Goal: Entertainment & Leisure: Consume media (video, audio)

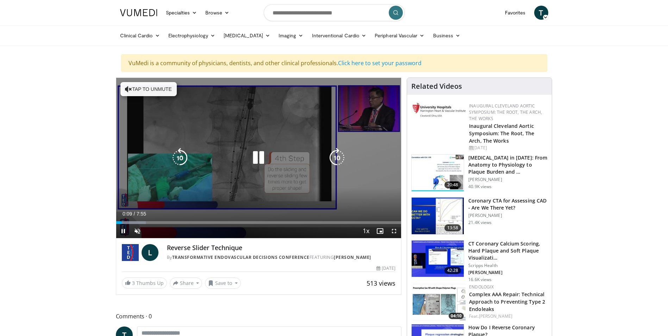
click at [142, 94] on button "Tap to unmute" at bounding box center [148, 89] width 56 height 14
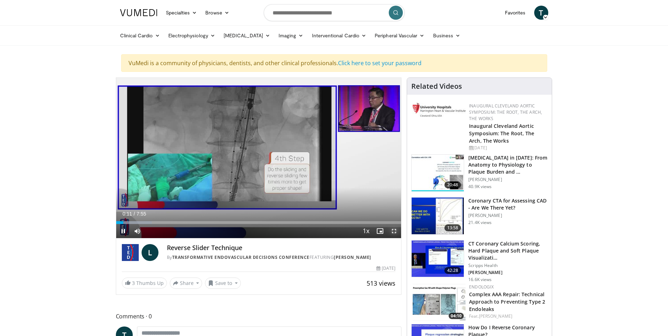
click at [392, 230] on span "Video Player" at bounding box center [394, 231] width 14 height 14
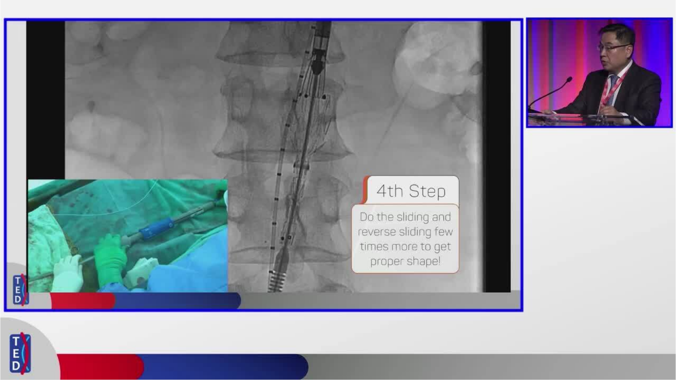
click at [15, 336] on div "10 seconds Tap to unmute" at bounding box center [338, 190] width 676 height 380
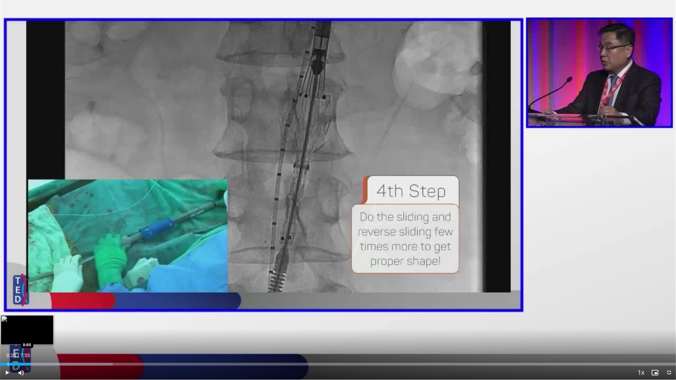
click at [8, 336] on div "Progress Bar" at bounding box center [8, 364] width 1 height 3
click at [6, 336] on span "Video Player" at bounding box center [7, 373] width 14 height 14
click at [4, 336] on div "Progress Bar" at bounding box center [4, 364] width 1 height 3
click at [668, 336] on span "Video Player" at bounding box center [669, 373] width 14 height 14
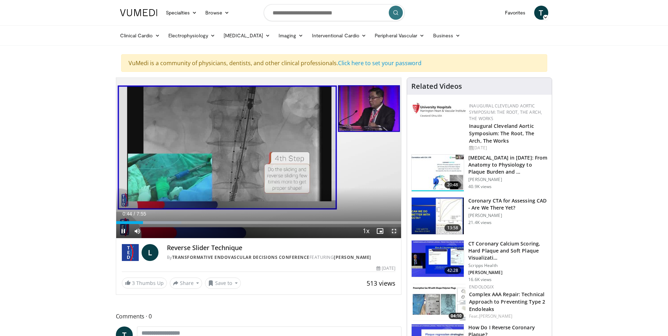
click at [394, 228] on span "Video Player" at bounding box center [394, 231] width 14 height 14
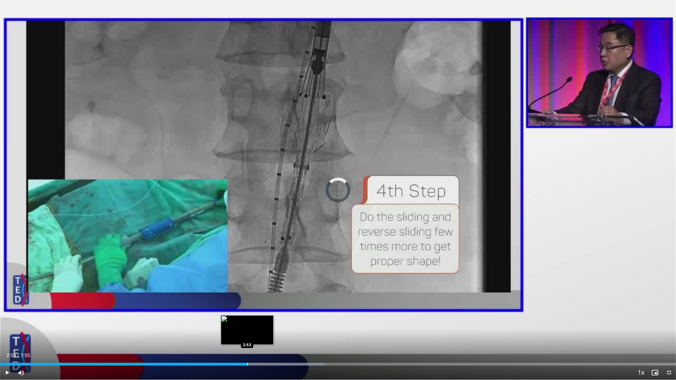
click at [247, 336] on div "Progress Bar" at bounding box center [247, 364] width 1 height 3
click at [271, 336] on div "Progress Bar" at bounding box center [271, 364] width 1 height 3
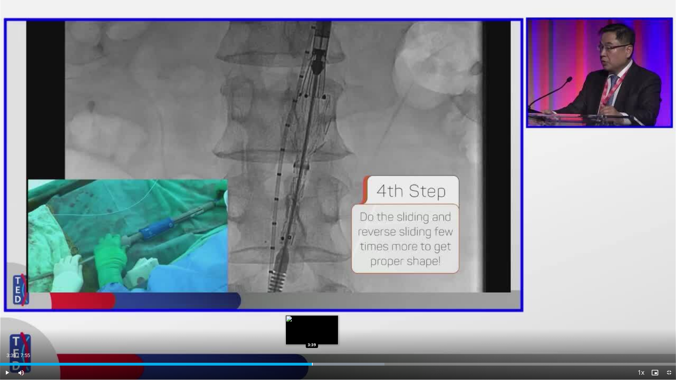
click at [312, 336] on div "Progress Bar" at bounding box center [312, 364] width 1 height 3
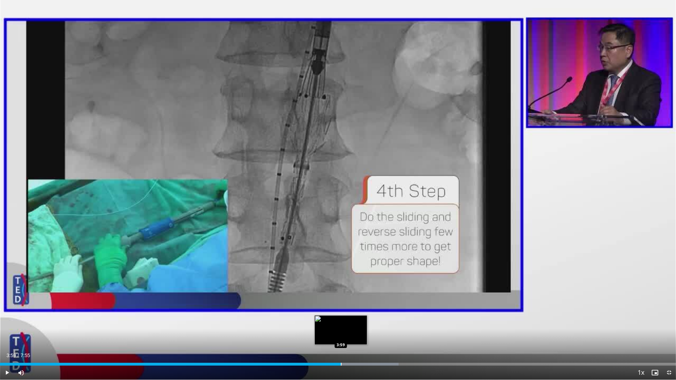
click at [341, 336] on div "Progress Bar" at bounding box center [341, 364] width 1 height 3
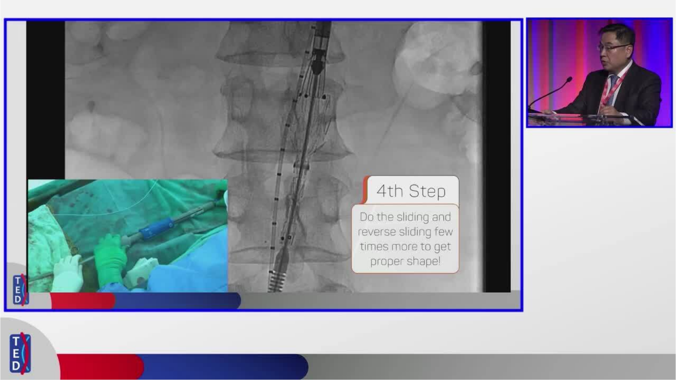
click at [367, 336] on div "10 seconds Tap to unmute" at bounding box center [338, 190] width 676 height 380
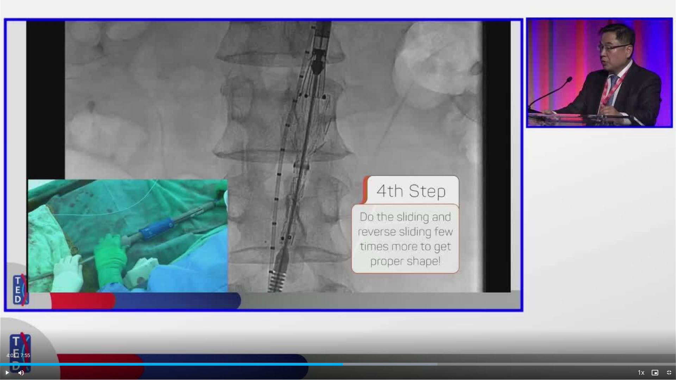
click at [9, 336] on span "Video Player" at bounding box center [7, 373] width 14 height 14
click at [393, 336] on div "Loaded : 64.68% 4:02 4:35" at bounding box center [338, 362] width 676 height 7
click at [433, 336] on div "Progress Bar" at bounding box center [433, 364] width 1 height 3
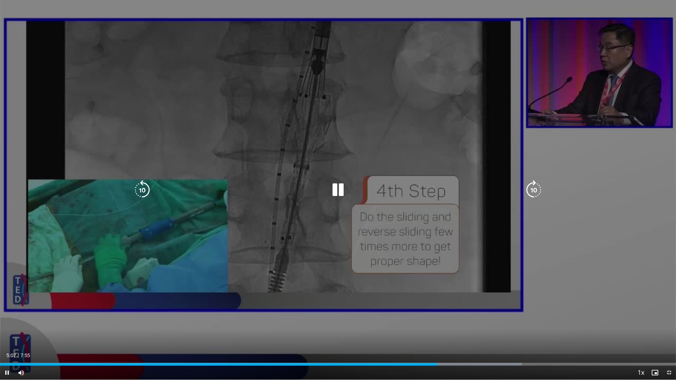
click at [462, 336] on div "Current Time 5:07 / Duration 7:55 Pause Skip Backward Skip Forward Mute 0% Load…" at bounding box center [338, 373] width 676 height 14
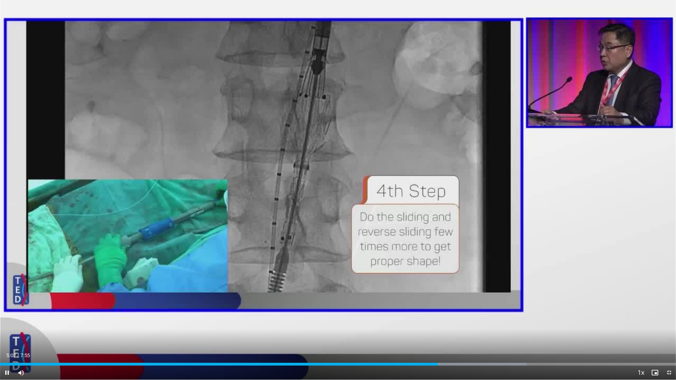
click at [466, 336] on div "Current Time 5:07 / Duration 7:55 Pause Skip Backward Skip Forward Mute 0% Load…" at bounding box center [338, 373] width 676 height 14
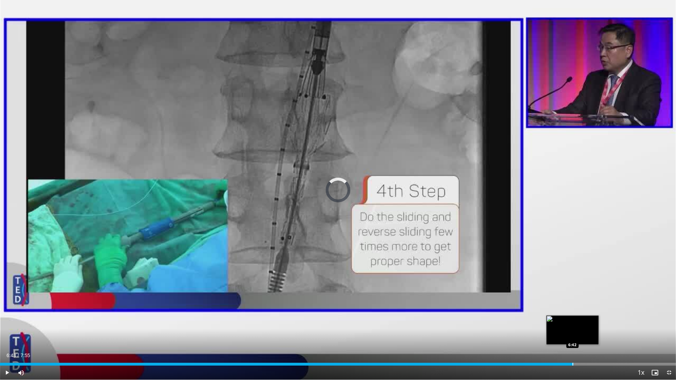
click at [574, 336] on div "Loaded : 77.91% 5:09 6:42" at bounding box center [338, 364] width 676 height 3
click at [600, 336] on div "Current Time 6:44 / Duration 7:55 Pause Skip Backward Skip Forward Mute 0% Load…" at bounding box center [338, 373] width 676 height 14
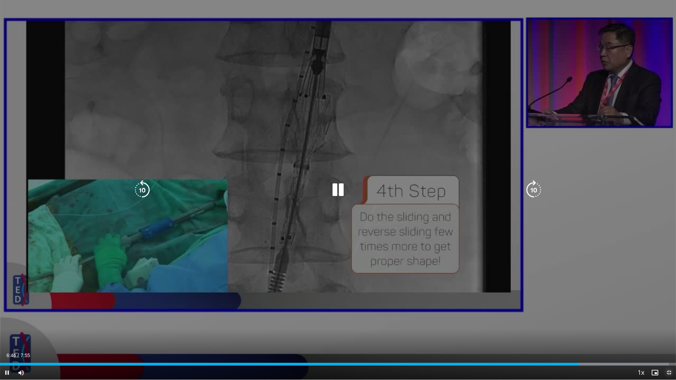
click at [667, 336] on span "Video Player" at bounding box center [669, 373] width 14 height 14
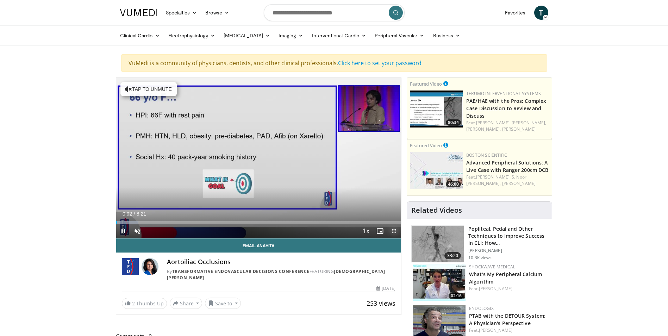
click at [392, 229] on span "Video Player" at bounding box center [394, 231] width 14 height 14
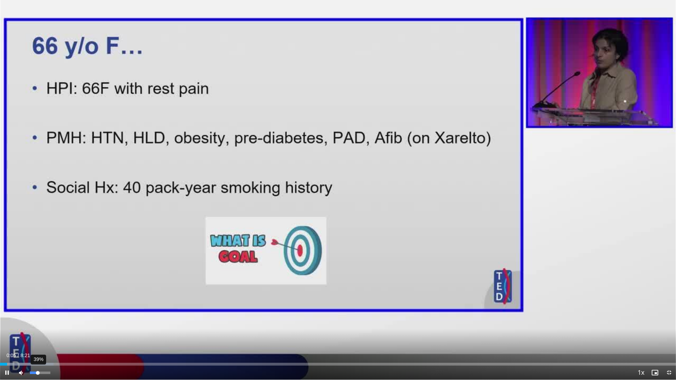
click at [38, 336] on div "39%" at bounding box center [40, 373] width 20 height 2
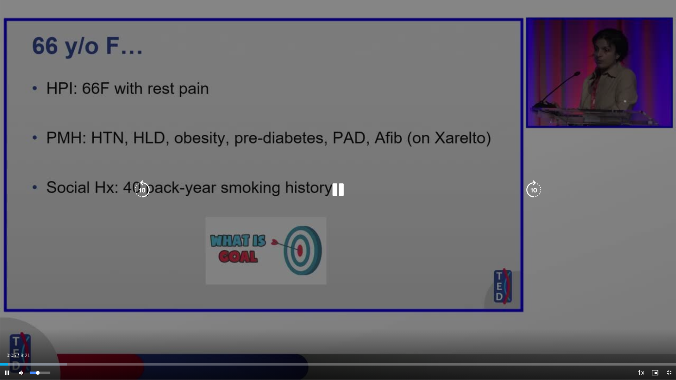
click at [42, 336] on video-js "**********" at bounding box center [338, 190] width 676 height 380
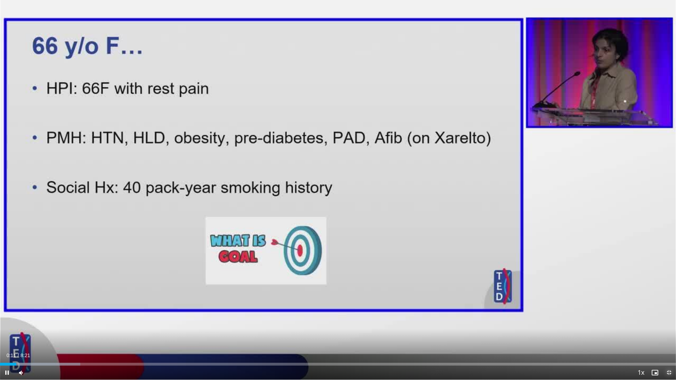
click at [668, 336] on span "Video Player" at bounding box center [669, 373] width 14 height 14
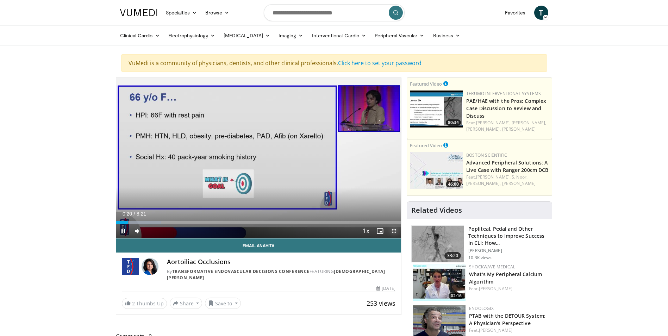
click at [391, 230] on span "Video Player" at bounding box center [394, 231] width 14 height 14
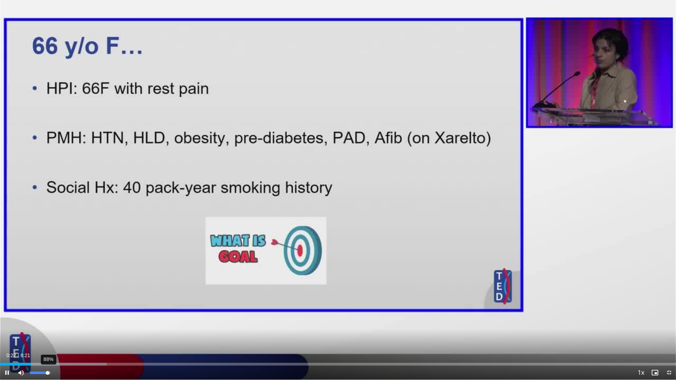
click at [48, 336] on div "88%" at bounding box center [40, 373] width 20 height 2
click at [59, 336] on div "Current Time 0:30 / Duration 8:21 Pause Skip Backward Skip Forward Mute 100% Lo…" at bounding box center [338, 373] width 676 height 14
click at [72, 336] on div "Current Time 0:31 / Duration 8:21 Pause Skip Backward Skip Forward Mute 100% Lo…" at bounding box center [338, 373] width 676 height 14
click at [92, 336] on div "Progress Bar" at bounding box center [92, 364] width 1 height 3
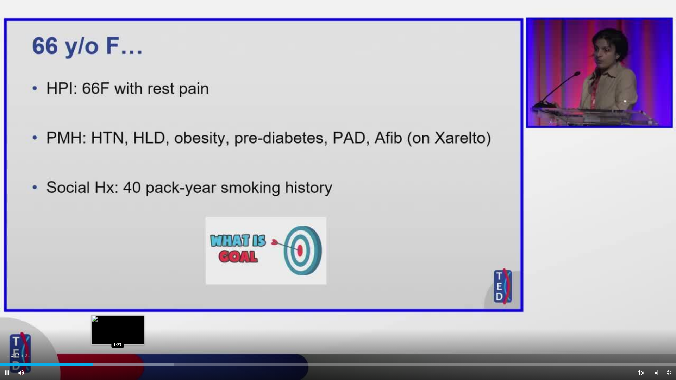
click at [118, 336] on div "Progress Bar" at bounding box center [118, 364] width 1 height 3
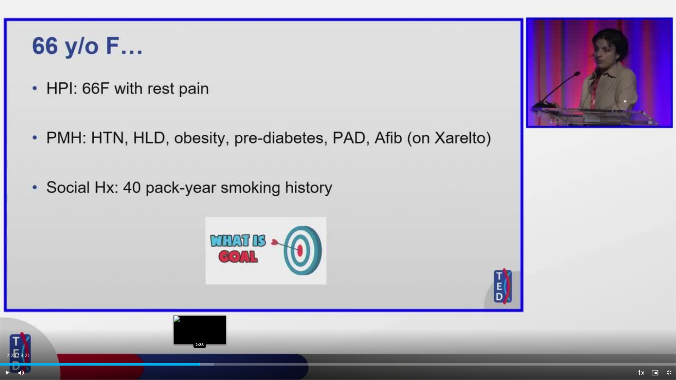
click at [200, 336] on div "Progress Bar" at bounding box center [200, 364] width 1 height 3
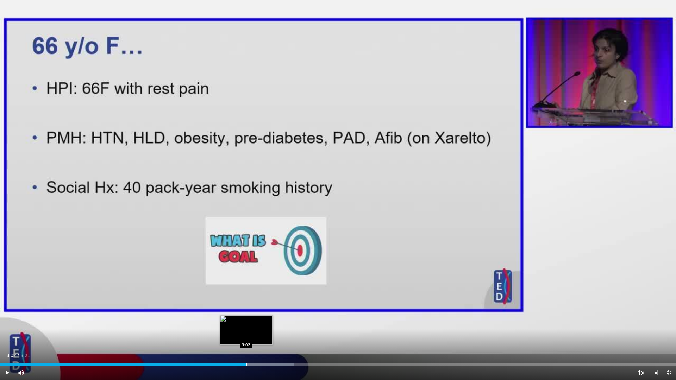
click at [246, 336] on div "Progress Bar" at bounding box center [246, 364] width 1 height 3
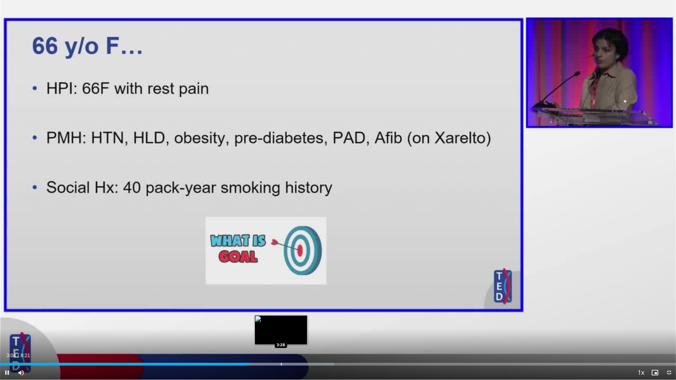
click at [281, 336] on div "Progress Bar" at bounding box center [281, 364] width 1 height 3
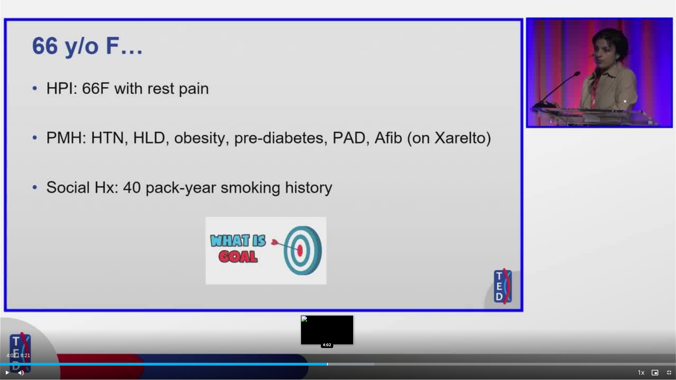
click at [327, 336] on div "Progress Bar" at bounding box center [327, 364] width 1 height 3
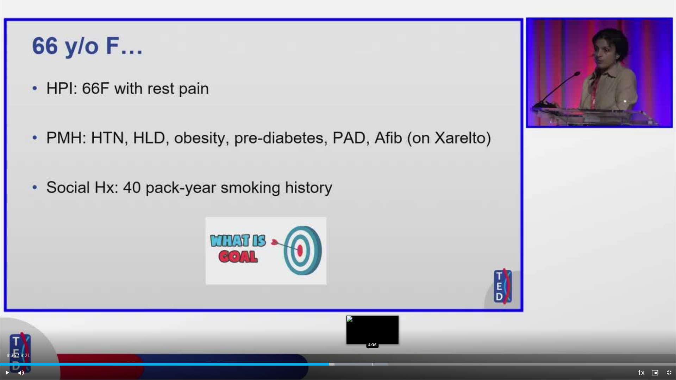
click at [373, 336] on div "Progress Bar" at bounding box center [373, 364] width 1 height 3
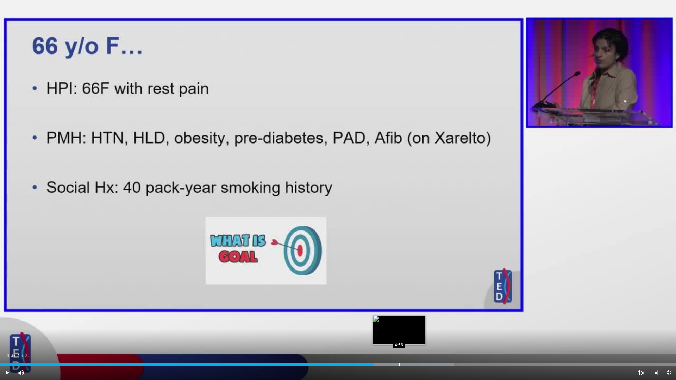
click at [400, 336] on div "Progress Bar" at bounding box center [399, 364] width 1 height 3
click at [422, 336] on div "Current Time 4:57 / Duration 8:21 Pause Skip Backward Skip Forward Mute 100% Lo…" at bounding box center [338, 373] width 676 height 14
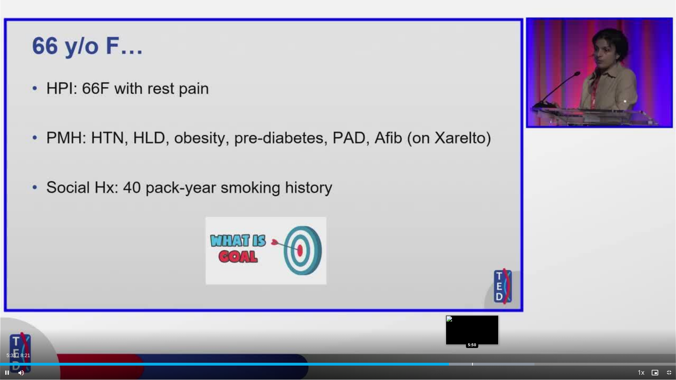
click at [472, 336] on div "Progress Bar" at bounding box center [472, 364] width 1 height 3
click at [501, 336] on div "Progress Bar" at bounding box center [501, 364] width 1 height 3
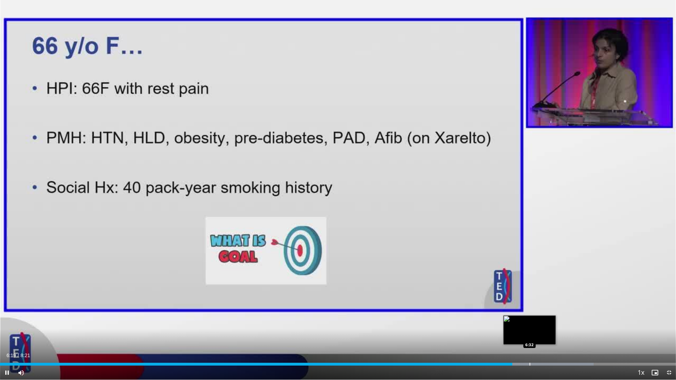
click at [530, 336] on div "Progress Bar" at bounding box center [530, 364] width 1 height 3
click at [541, 336] on div "Progress Bar" at bounding box center [553, 364] width 124 height 3
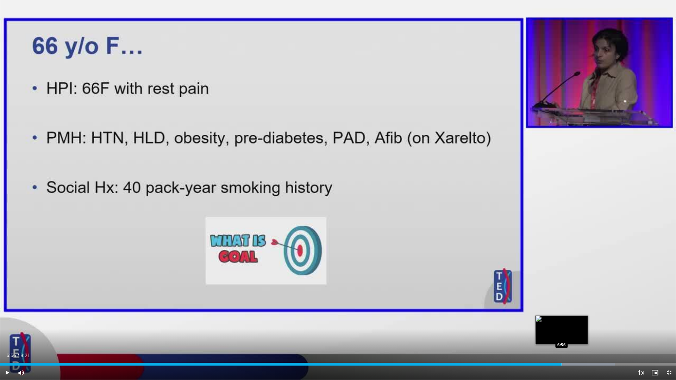
click at [562, 336] on div "Loaded : 90.94% 6:56 6:56" at bounding box center [338, 362] width 676 height 7
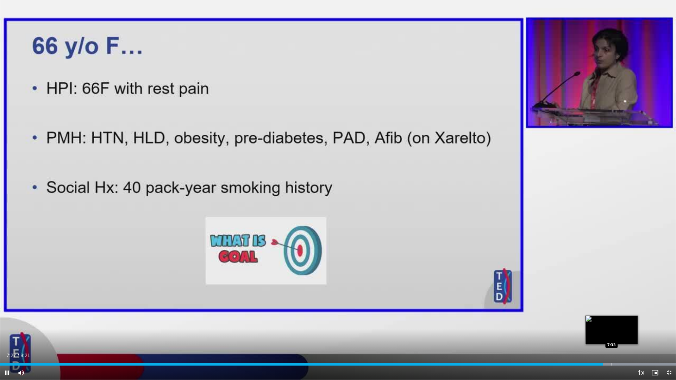
click at [612, 336] on div "Progress Bar" at bounding box center [612, 364] width 1 height 3
click at [633, 336] on div "Progress Bar" at bounding box center [632, 364] width 1 height 3
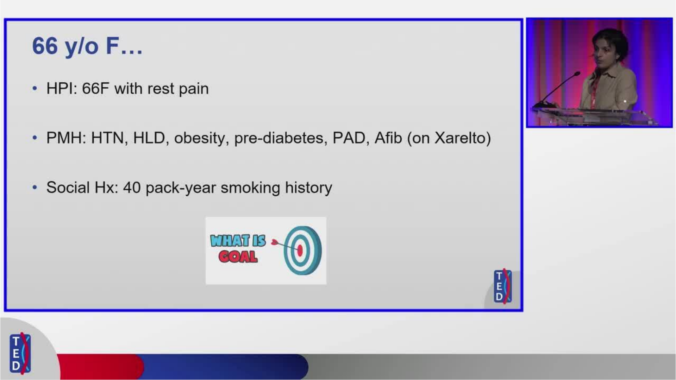
click at [643, 336] on video-js "**********" at bounding box center [338, 190] width 676 height 380
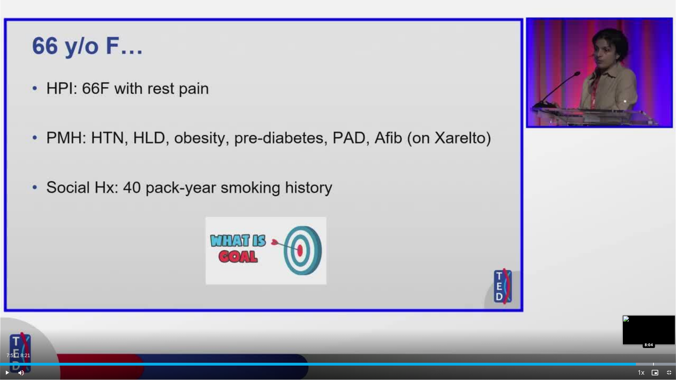
click at [653, 336] on div "Progress Bar" at bounding box center [653, 364] width 1 height 3
click at [664, 336] on div "Progress Bar" at bounding box center [664, 364] width 1 height 3
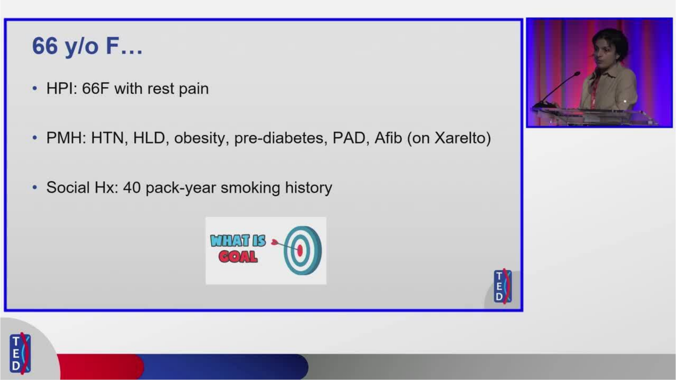
click at [667, 336] on video-js "**********" at bounding box center [338, 190] width 676 height 380
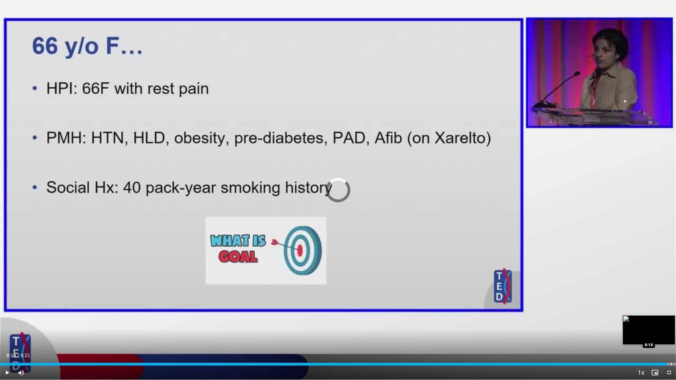
click at [668, 336] on div "Progress Bar" at bounding box center [671, 364] width 1 height 3
click at [668, 336] on span "Video Player" at bounding box center [669, 373] width 14 height 14
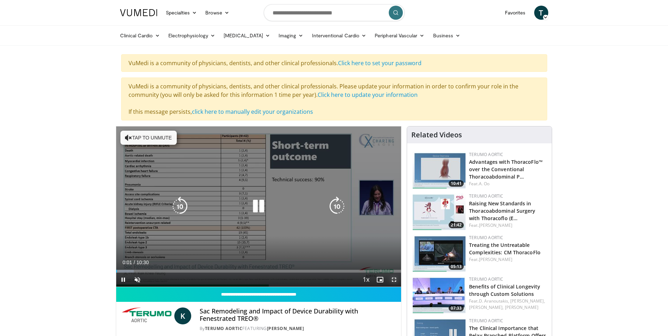
drag, startPoint x: 391, startPoint y: 278, endPoint x: 393, endPoint y: 304, distance: 26.1
click at [391, 278] on span "Video Player" at bounding box center [394, 280] width 14 height 14
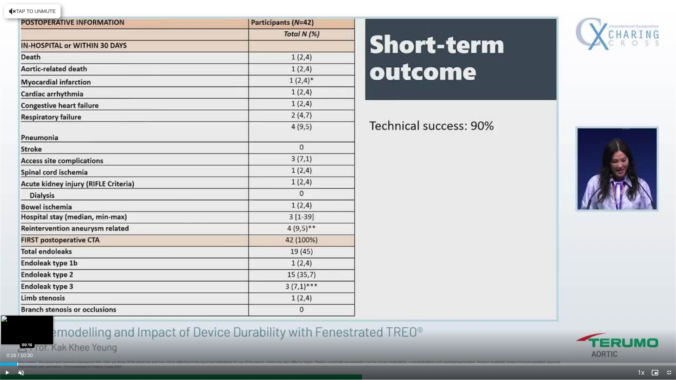
click at [17, 336] on div "Loaded : 6.28% 00:16 00:16" at bounding box center [338, 364] width 676 height 3
click at [41, 336] on div "51%" at bounding box center [40, 373] width 20 height 2
click at [52, 336] on video-js "**********" at bounding box center [338, 190] width 676 height 380
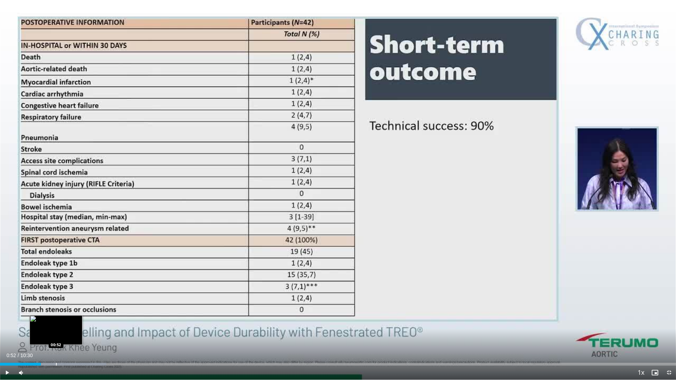
click at [56, 336] on div "Progress Bar" at bounding box center [56, 364] width 1 height 3
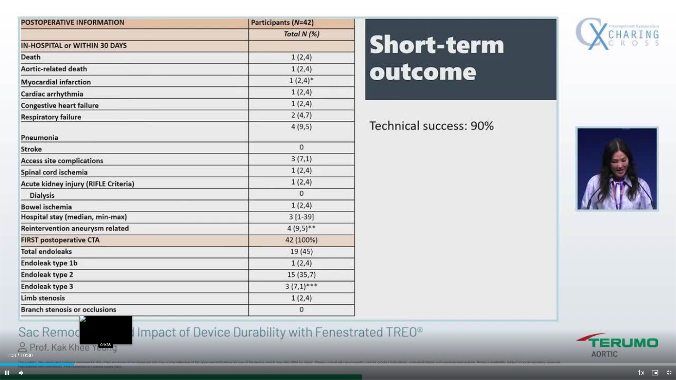
click at [106, 336] on div "Progress Bar" at bounding box center [106, 364] width 1 height 3
click at [125, 336] on video-js "**********" at bounding box center [338, 190] width 676 height 380
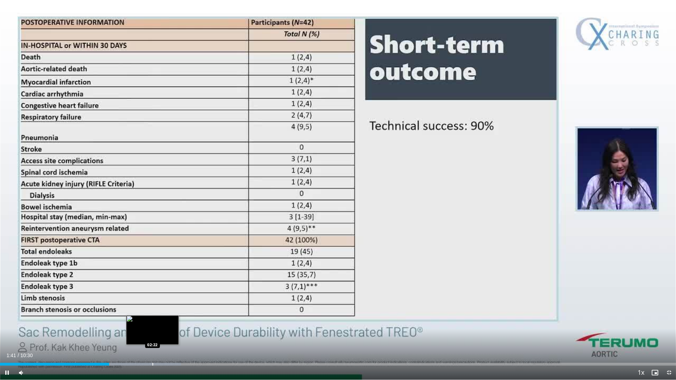
click at [153, 336] on div "Progress Bar" at bounding box center [153, 364] width 1 height 3
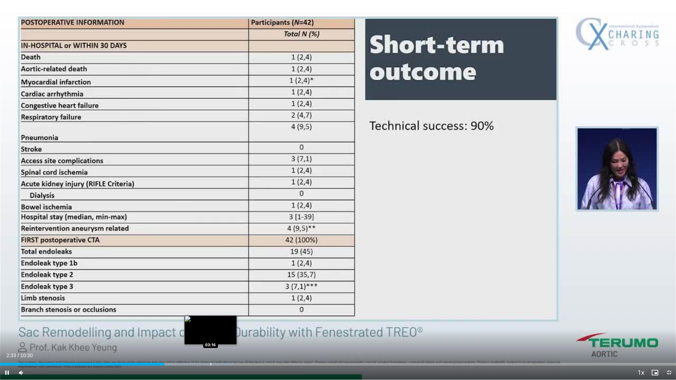
click at [211, 336] on video-js "**********" at bounding box center [338, 190] width 676 height 380
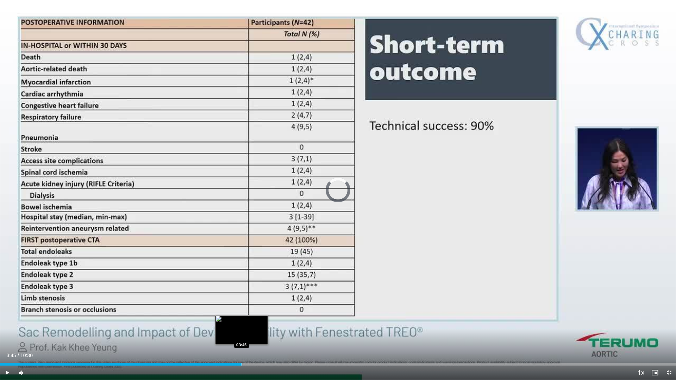
click at [242, 336] on div "Loaded : 34.62% 03:45 03:45" at bounding box center [338, 362] width 676 height 7
click at [265, 336] on div "Progress Bar" at bounding box center [265, 364] width 1 height 3
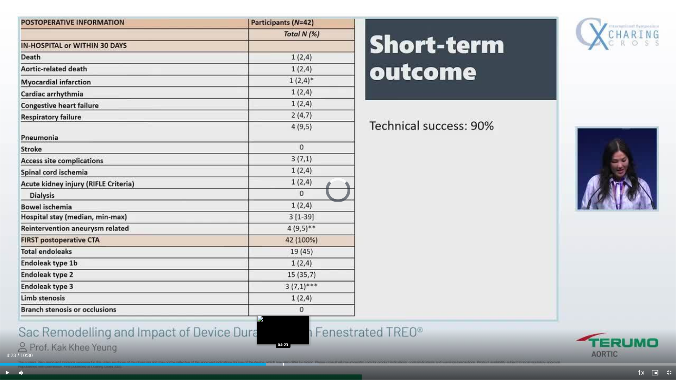
click at [283, 336] on div "Progress Bar" at bounding box center [283, 364] width 1 height 3
click at [309, 336] on div "Progress Bar" at bounding box center [308, 364] width 1 height 3
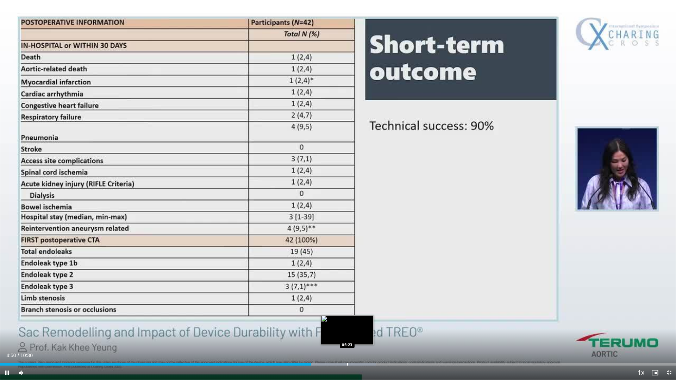
click at [347, 336] on div "Progress Bar" at bounding box center [347, 364] width 1 height 3
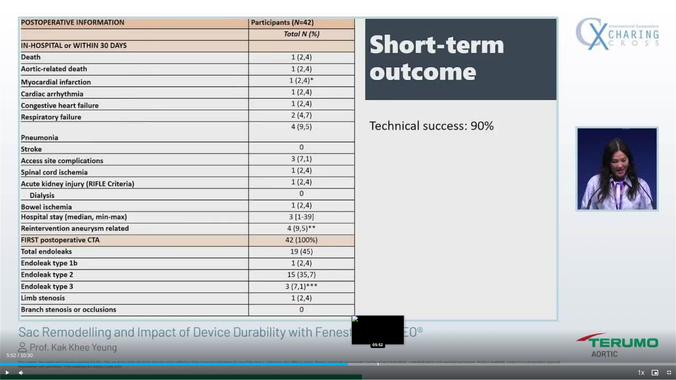
click at [378, 336] on div "Loaded : 56.65% 05:24 05:52" at bounding box center [338, 362] width 676 height 7
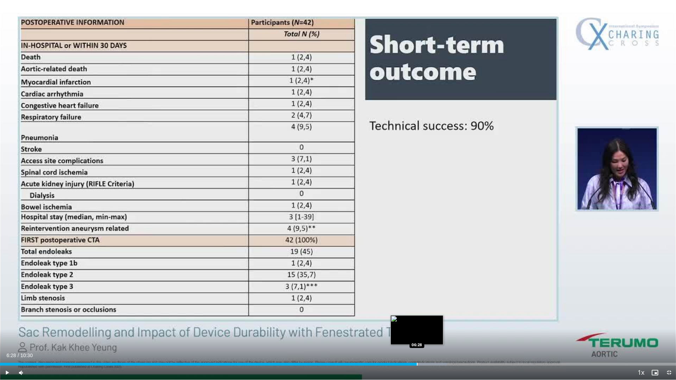
click at [417, 336] on div "Progress Bar" at bounding box center [398, 364] width 97 height 3
click at [462, 336] on div "Current Time 6:28 / Duration 10:30" at bounding box center [338, 356] width 676 height 6
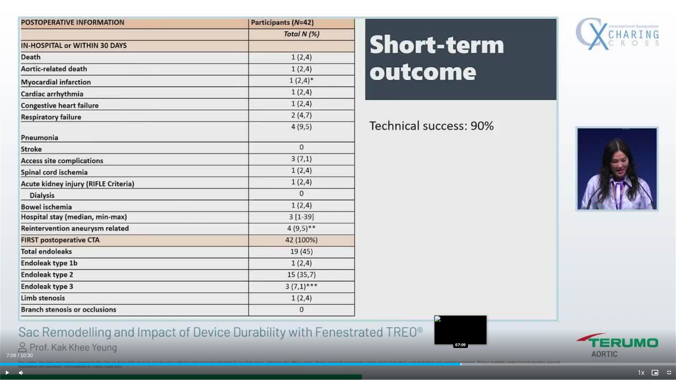
click at [461, 336] on div "Loaded : 71.48% 07:09 07:09" at bounding box center [338, 362] width 676 height 7
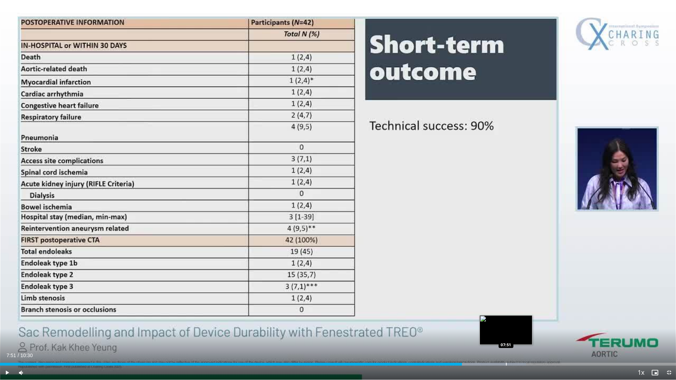
click at [506, 336] on div "Progress Bar" at bounding box center [506, 364] width 1 height 3
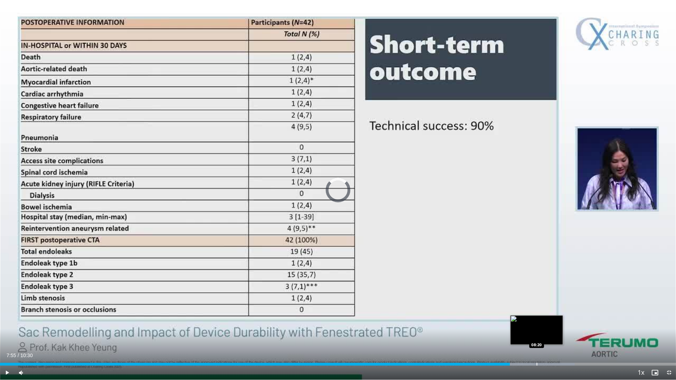
click at [537, 336] on div "Progress Bar" at bounding box center [537, 364] width 1 height 3
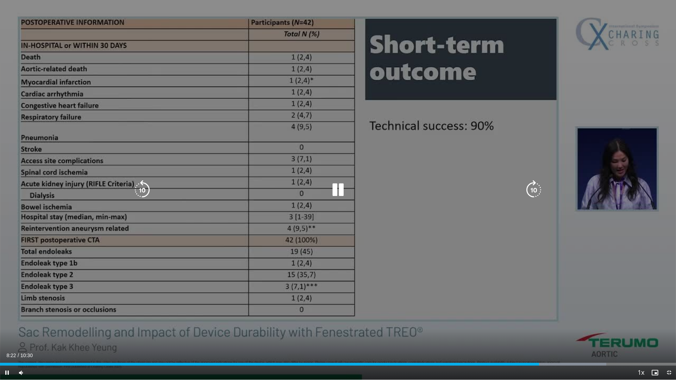
click at [564, 336] on video-js "**********" at bounding box center [338, 190] width 676 height 380
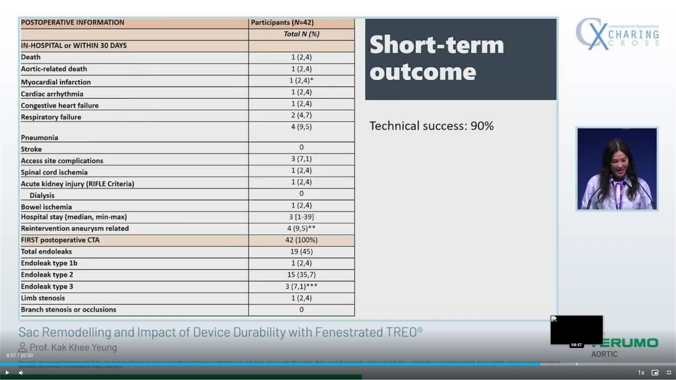
click at [577, 336] on div "Loaded : 89.71% 08:57 08:57" at bounding box center [338, 362] width 676 height 7
click at [597, 336] on div "Loaded : 89.71% 09:16 09:16" at bounding box center [338, 362] width 676 height 7
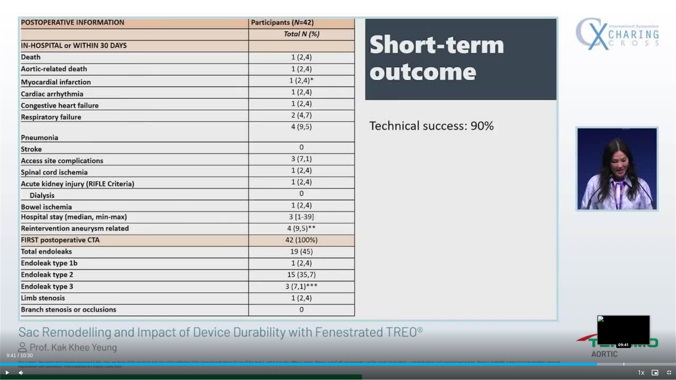
click at [624, 336] on div "Progress Bar" at bounding box center [624, 364] width 1 height 3
drag, startPoint x: 658, startPoint y: 364, endPoint x: 664, endPoint y: 370, distance: 8.7
click at [0, 0] on div "Progress Bar" at bounding box center [0, 0] width 0 height 0
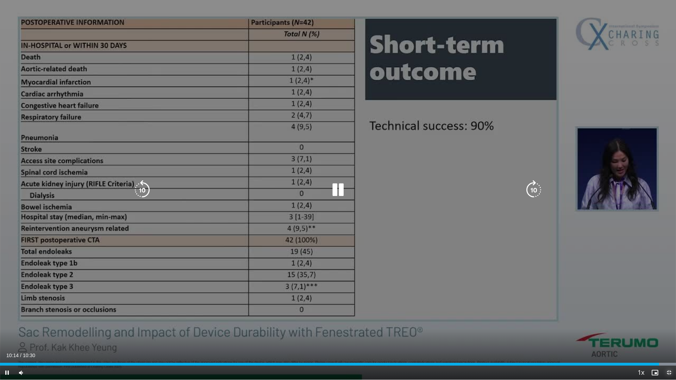
click at [668, 336] on span "Video Player" at bounding box center [669, 373] width 14 height 14
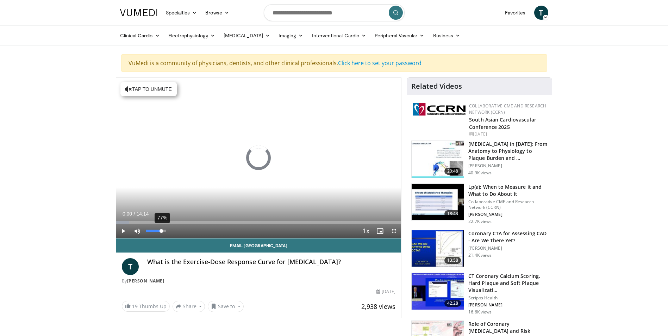
click at [162, 231] on div "77%" at bounding box center [156, 231] width 20 height 2
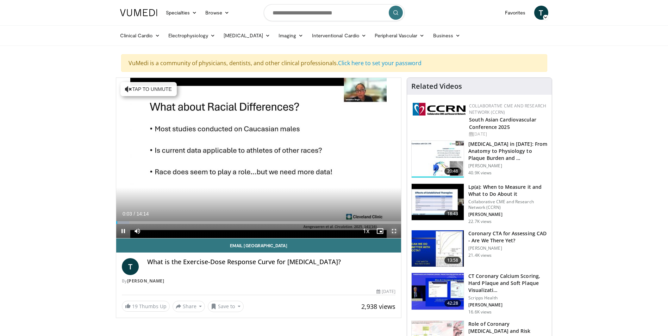
click at [393, 230] on span "Video Player" at bounding box center [394, 231] width 14 height 14
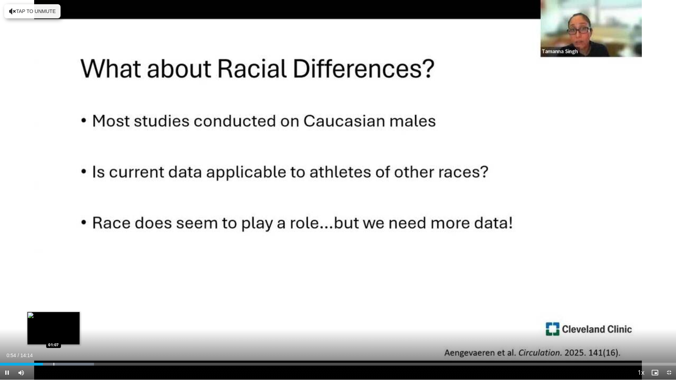
click at [54, 336] on div "Progress Bar" at bounding box center [54, 364] width 1 height 3
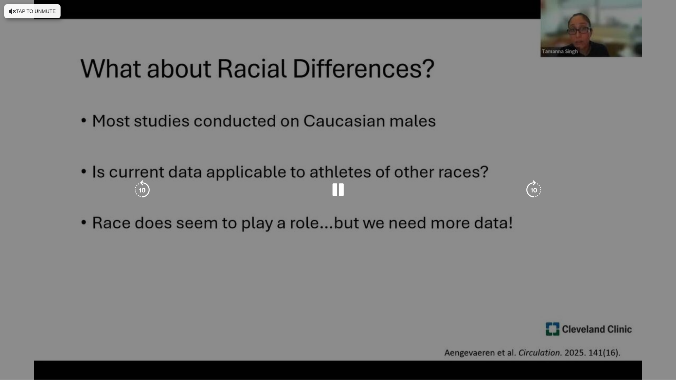
click at [61, 336] on div "Current Time 1:13 / Duration 14:14 Pause Skip Backward Skip Forward Mute 0% Loa…" at bounding box center [338, 387] width 676 height 14
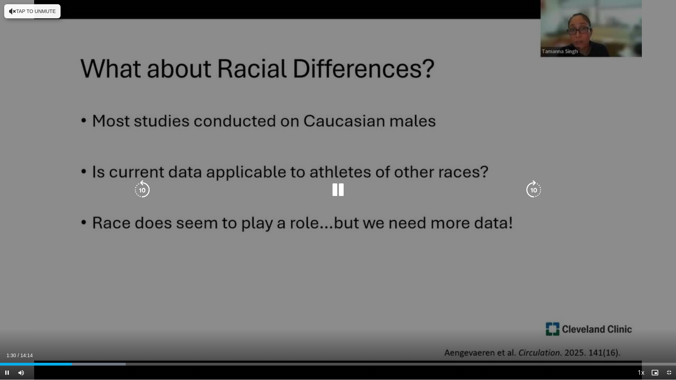
click at [0, 0] on div "Progress Bar" at bounding box center [0, 0] width 0 height 0
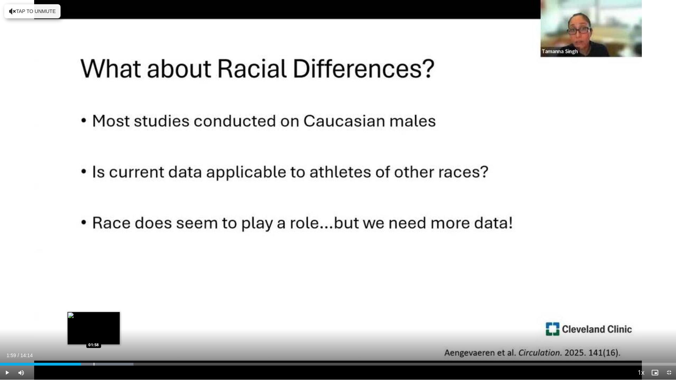
click at [94, 336] on div "Progress Bar" at bounding box center [95, 364] width 76 height 3
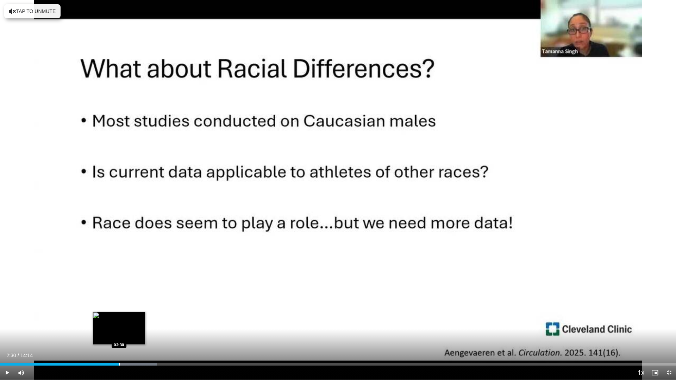
click at [119, 336] on div "Loaded : 23.22% 02:17 02:30" at bounding box center [338, 364] width 676 height 3
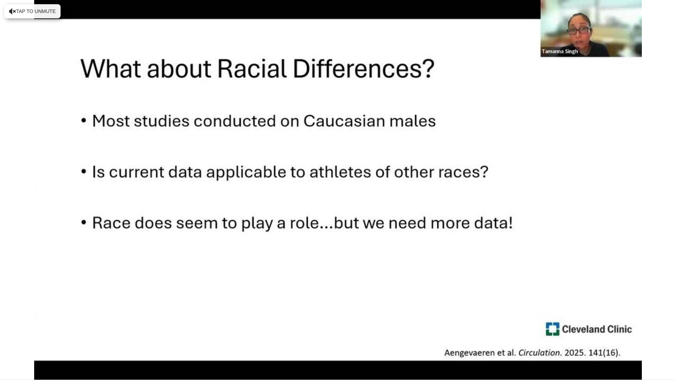
click at [134, 336] on video-js "**********" at bounding box center [338, 190] width 676 height 380
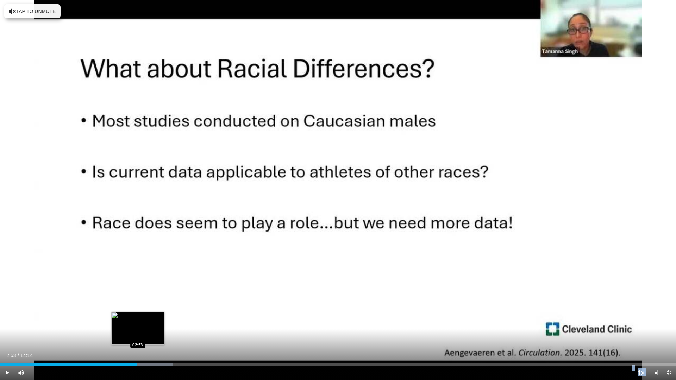
click at [138, 336] on div "Loaded : 25.55% 02:53 02:53" at bounding box center [338, 364] width 676 height 3
click at [158, 336] on div "Loaded : 27.87% 03:19 03:19" at bounding box center [338, 362] width 676 height 7
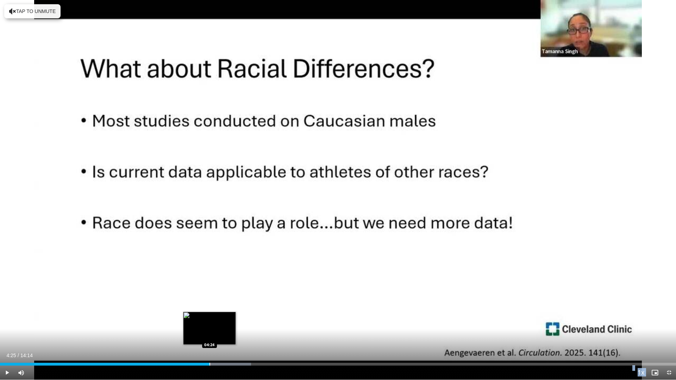
click at [210, 336] on div "Progress Bar" at bounding box center [210, 364] width 1 height 3
click at [221, 336] on div "Progress Bar" at bounding box center [220, 364] width 1 height 3
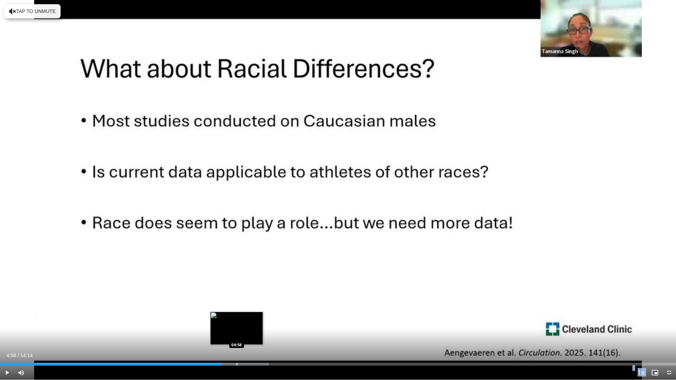
click at [237, 336] on div "Progress Bar" at bounding box center [237, 364] width 1 height 3
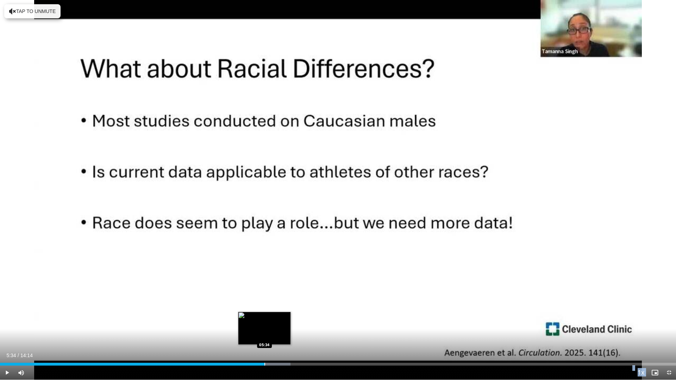
click at [264, 336] on div "Loaded : 42.97% 05:34 05:34" at bounding box center [338, 364] width 676 height 3
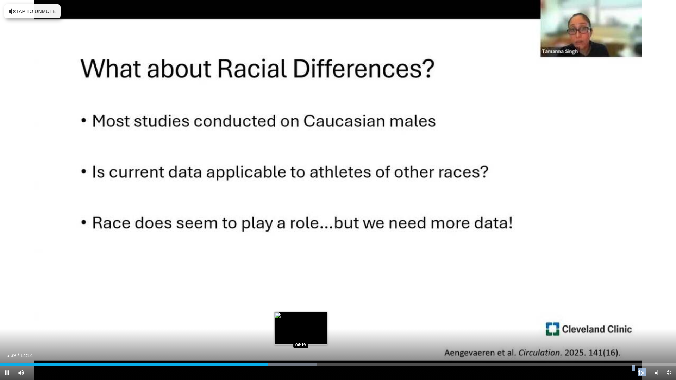
click at [301, 336] on div "Progress Bar" at bounding box center [301, 364] width 1 height 3
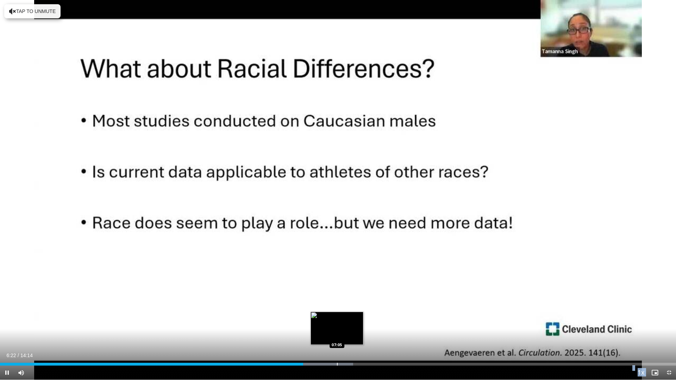
click at [337, 336] on div "Progress Bar" at bounding box center [337, 364] width 1 height 3
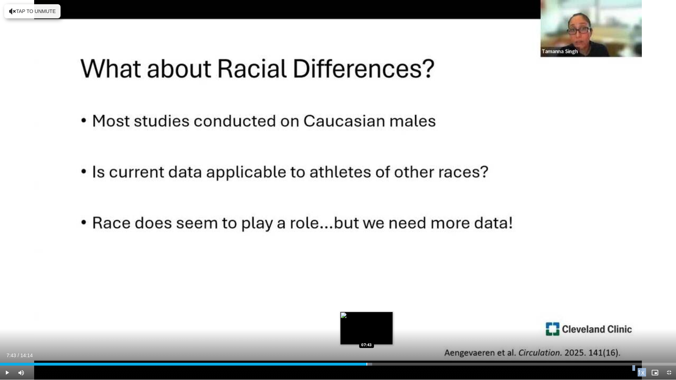
click at [367, 336] on div "Progress Bar" at bounding box center [367, 364] width 1 height 3
click at [388, 336] on div "Loaded : 61.56% 07:45 08:10" at bounding box center [338, 362] width 676 height 7
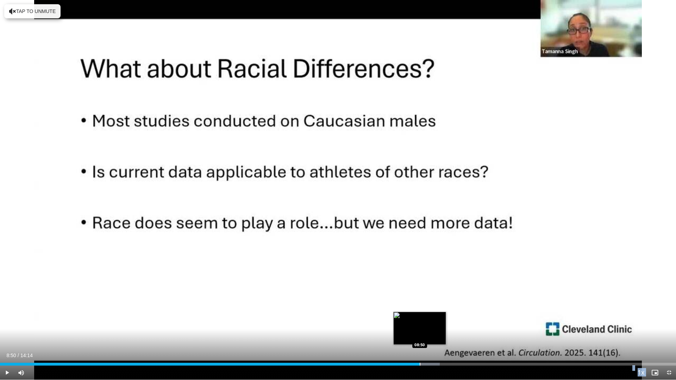
click at [420, 336] on div "Progress Bar" at bounding box center [420, 364] width 1 height 3
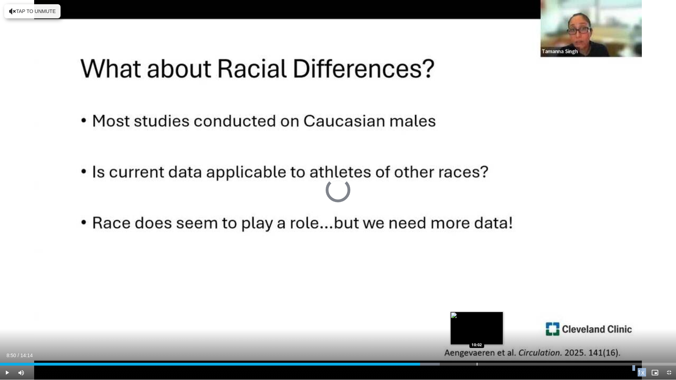
click at [477, 336] on div "Loaded : 65.04% 08:50 10:02" at bounding box center [338, 362] width 676 height 7
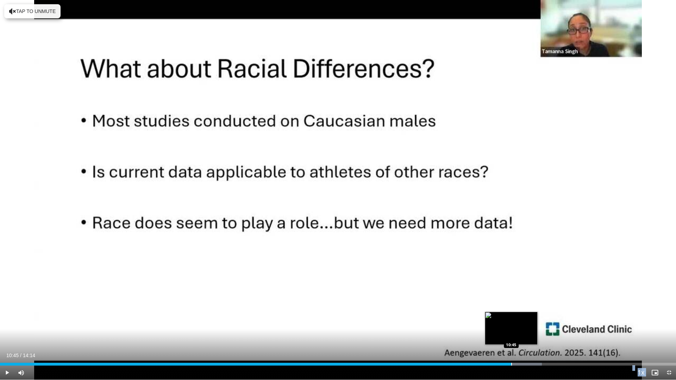
click at [511, 336] on div "Progress Bar" at bounding box center [511, 364] width 1 height 3
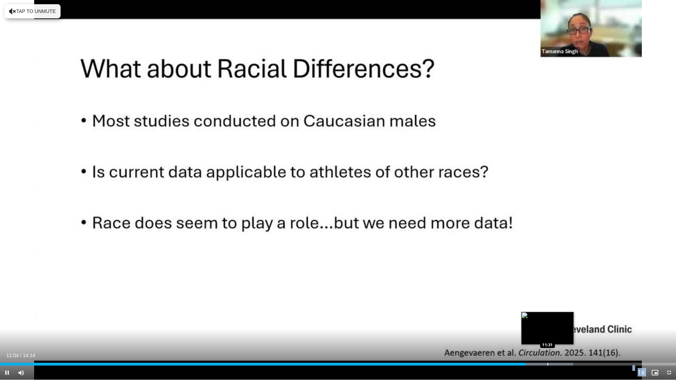
click at [547, 336] on div "Progress Bar" at bounding box center [537, 364] width 73 height 3
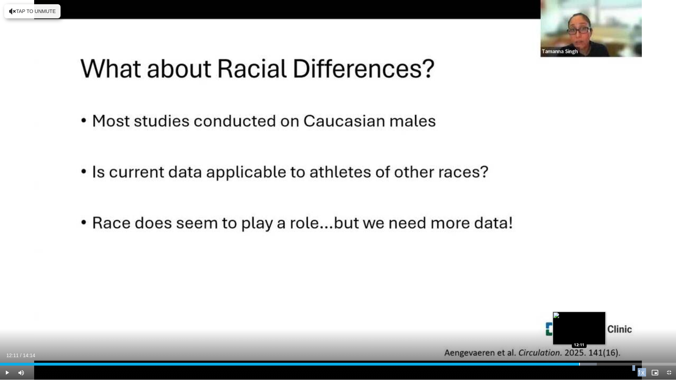
click at [579, 336] on div "Progress Bar" at bounding box center [579, 364] width 1 height 3
click at [599, 336] on div "Progress Bar" at bounding box center [598, 364] width 1 height 3
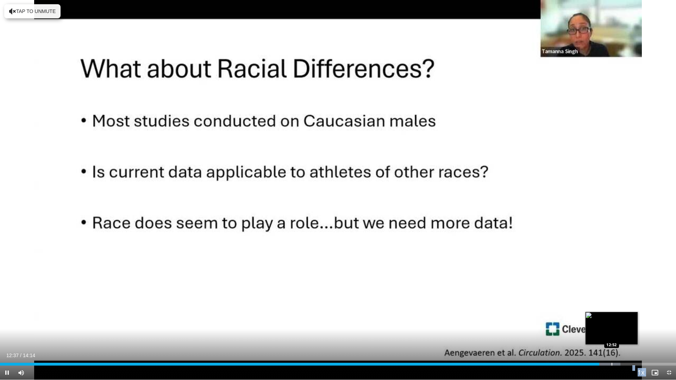
click at [612, 336] on div "Progress Bar" at bounding box center [612, 364] width 1 height 3
click at [625, 336] on div "Progress Bar" at bounding box center [625, 364] width 1 height 3
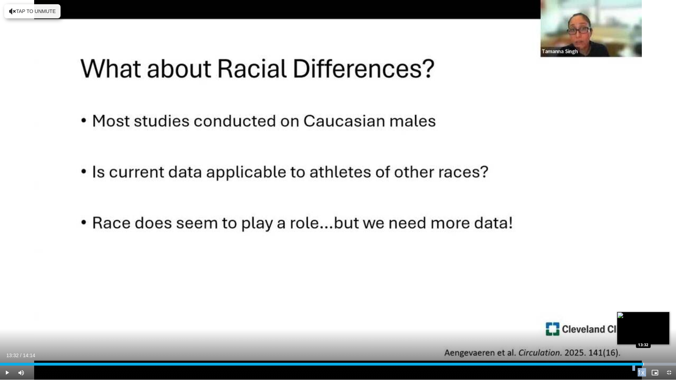
click at [644, 336] on div "Progress Bar" at bounding box center [644, 364] width 1 height 3
click at [665, 336] on span "Video Player" at bounding box center [669, 373] width 14 height 14
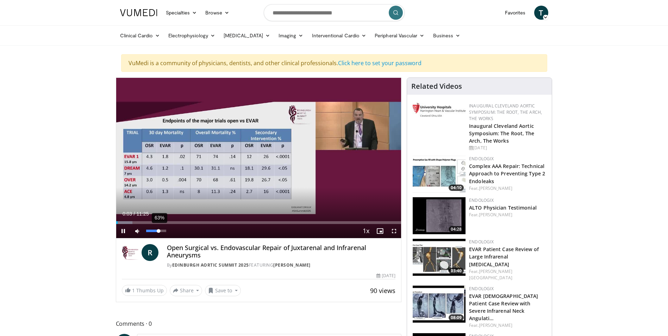
click at [159, 231] on div "63%" at bounding box center [156, 231] width 20 height 2
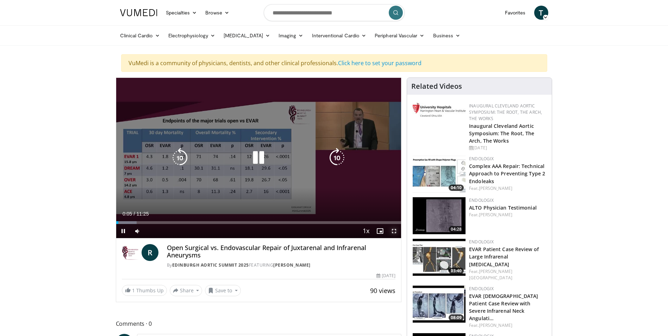
drag, startPoint x: 395, startPoint y: 231, endPoint x: 396, endPoint y: 256, distance: 25.4
click at [395, 231] on span "Video Player" at bounding box center [394, 231] width 14 height 14
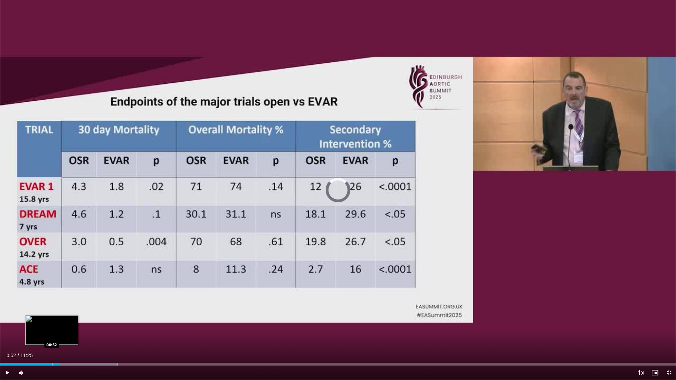
click at [52, 336] on div "Progress Bar" at bounding box center [52, 364] width 1 height 3
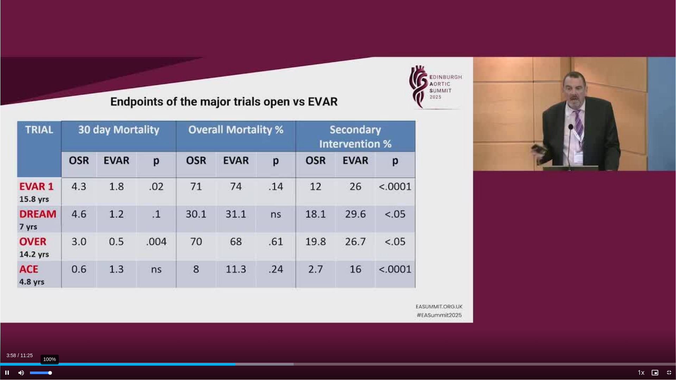
drag, startPoint x: 47, startPoint y: 375, endPoint x: 52, endPoint y: 375, distance: 5.3
click at [52, 336] on div "100%" at bounding box center [40, 373] width 25 height 14
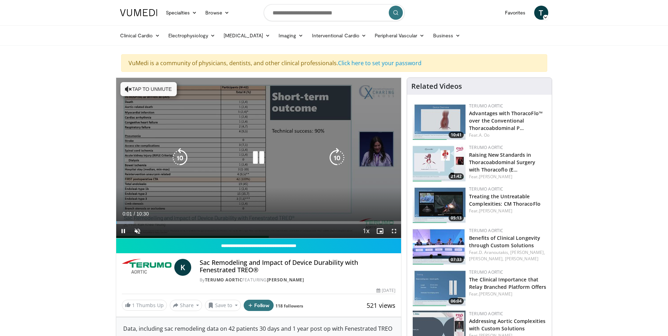
scroll to position [35, 0]
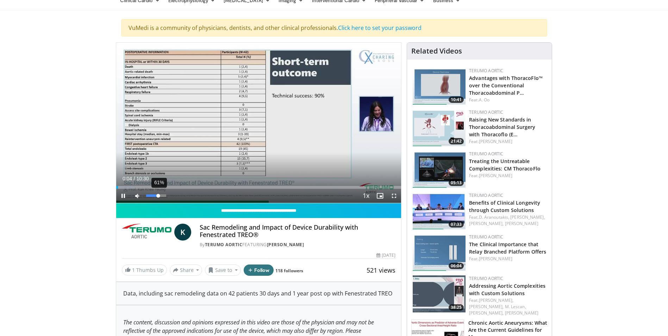
click at [159, 197] on div "61%" at bounding box center [156, 195] width 20 height 2
click at [165, 195] on video-js "**********" at bounding box center [258, 123] width 285 height 161
